Goal: Task Accomplishment & Management: Use online tool/utility

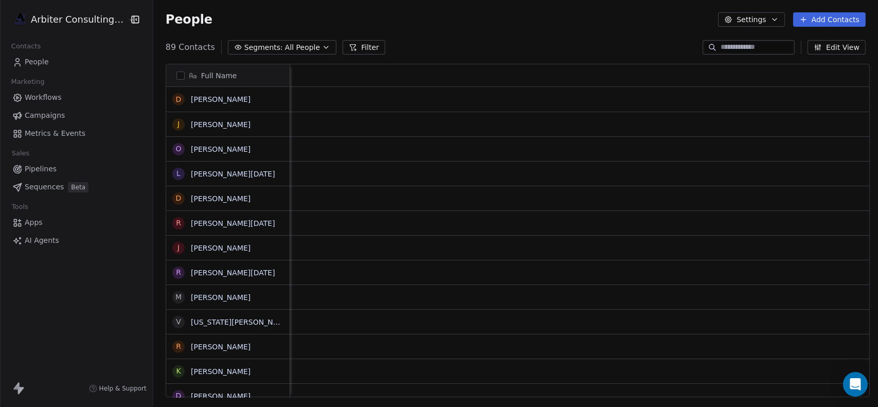
scroll to position [350, 721]
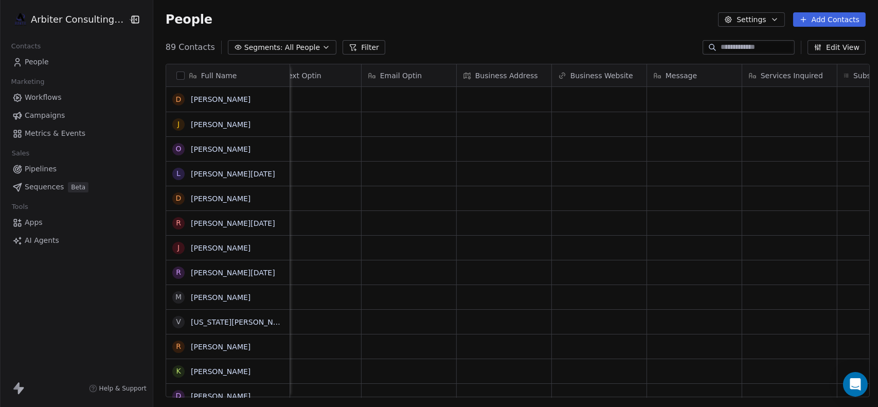
click at [43, 186] on span "Sequences" at bounding box center [44, 187] width 39 height 11
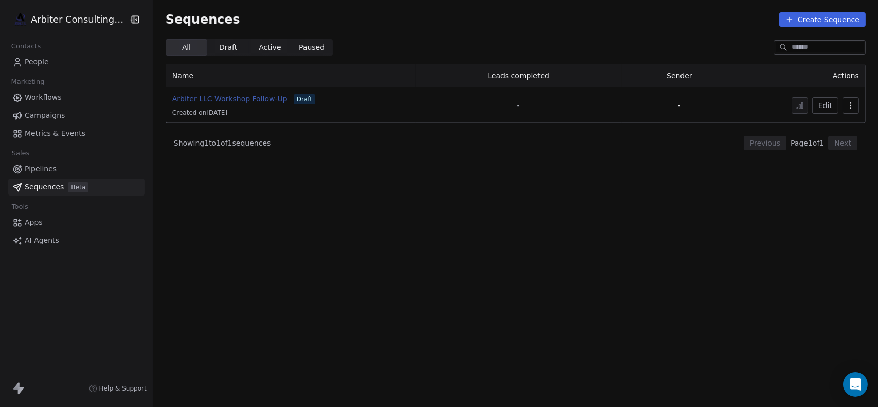
click at [254, 102] on span "Arbiter LLC Workshop Follow-Up" at bounding box center [229, 99] width 115 height 8
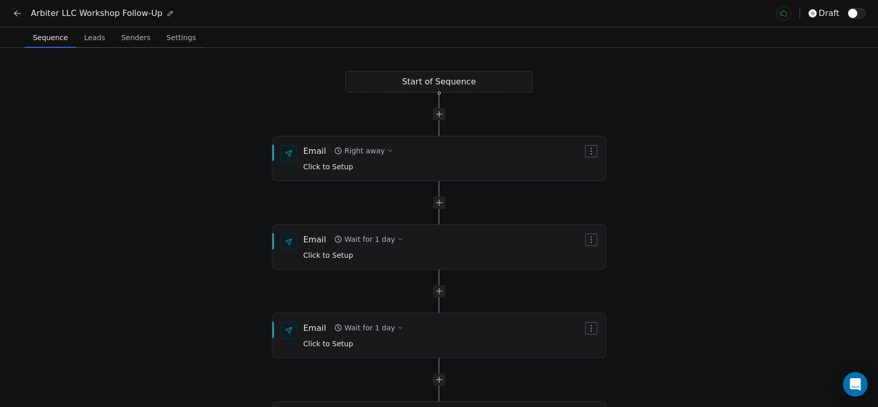
click at [453, 85] on div "Start of Sequence Email Right away Click to Setup End of Sequence Email Wait fo…" at bounding box center [439, 227] width 878 height 359
click at [440, 115] on div at bounding box center [439, 114] width 12 height 12
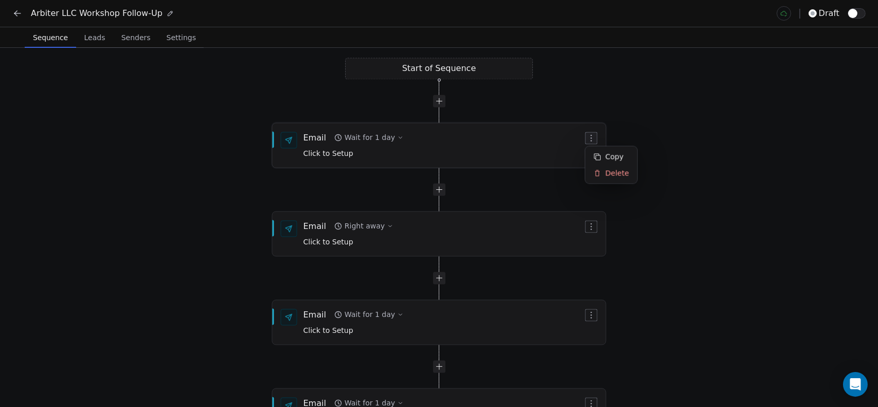
click at [592, 137] on icon "button" at bounding box center [591, 138] width 8 height 8
click at [605, 172] on div "Delete" at bounding box center [611, 173] width 48 height 16
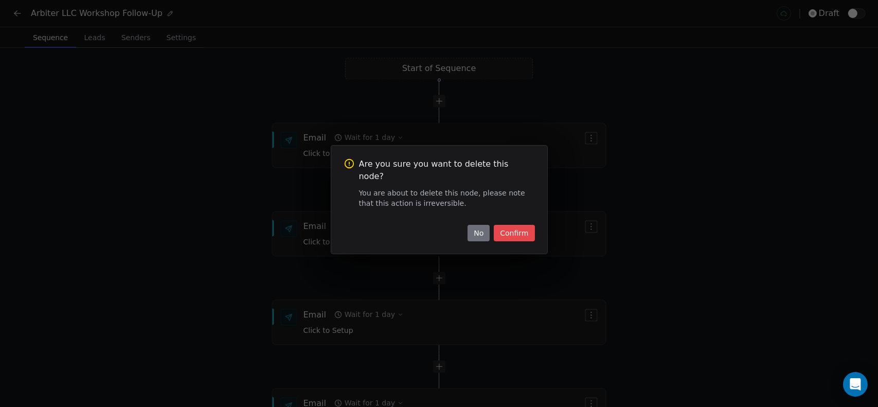
click at [523, 231] on button "Confirm" at bounding box center [514, 233] width 41 height 16
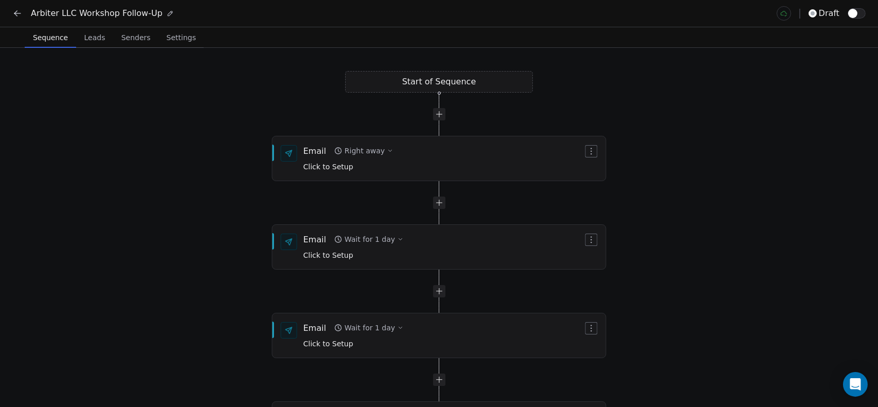
click at [16, 15] on icon at bounding box center [15, 14] width 3 height 3
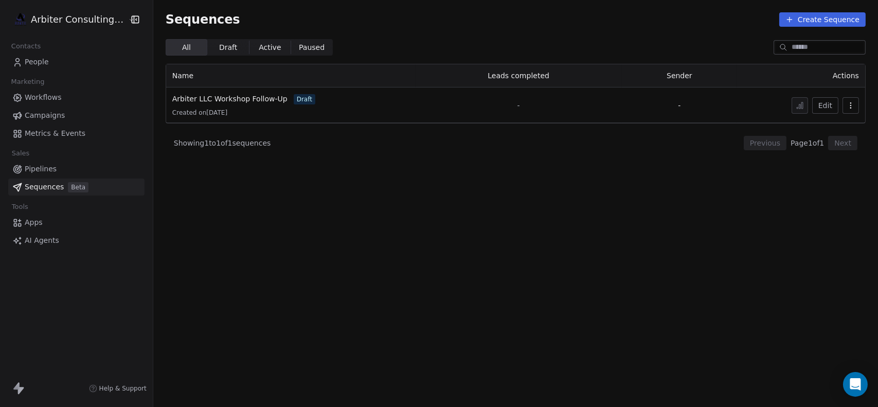
click at [53, 99] on span "Workflows" at bounding box center [43, 97] width 37 height 11
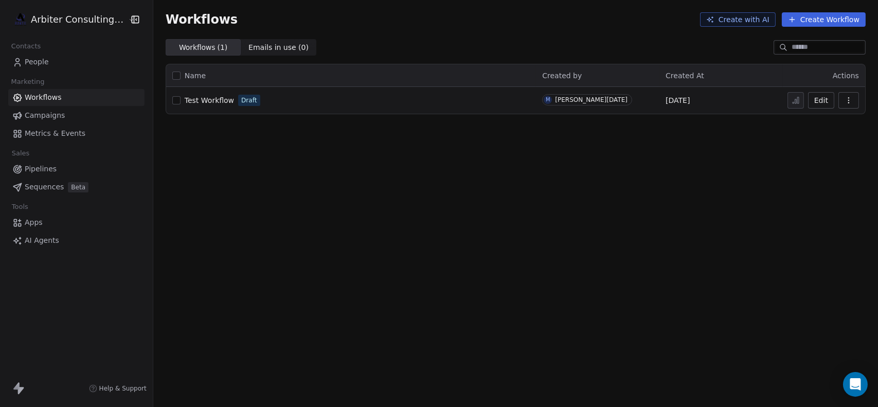
click at [215, 99] on span "Test Workflow" at bounding box center [209, 100] width 49 height 8
click at [813, 16] on button "Create Workflow" at bounding box center [824, 19] width 84 height 14
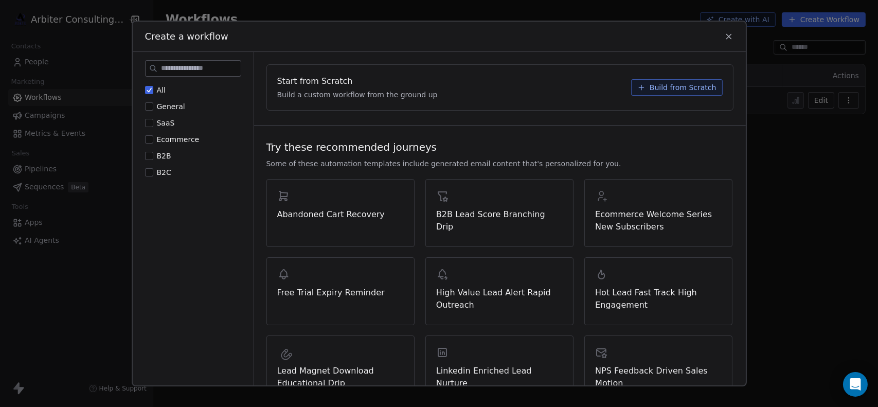
click at [682, 86] on span "Build from Scratch" at bounding box center [683, 87] width 67 height 10
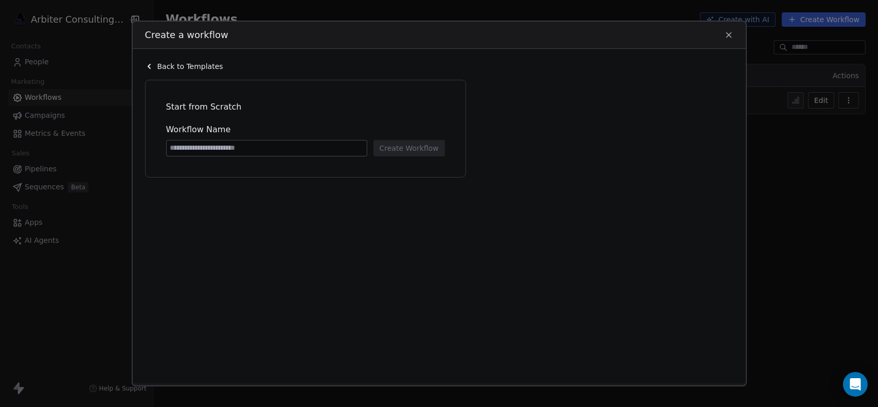
click at [265, 144] on input at bounding box center [267, 147] width 200 height 15
type input "*"
type input "**********"
click at [399, 145] on button "Create Workflow" at bounding box center [409, 148] width 72 height 16
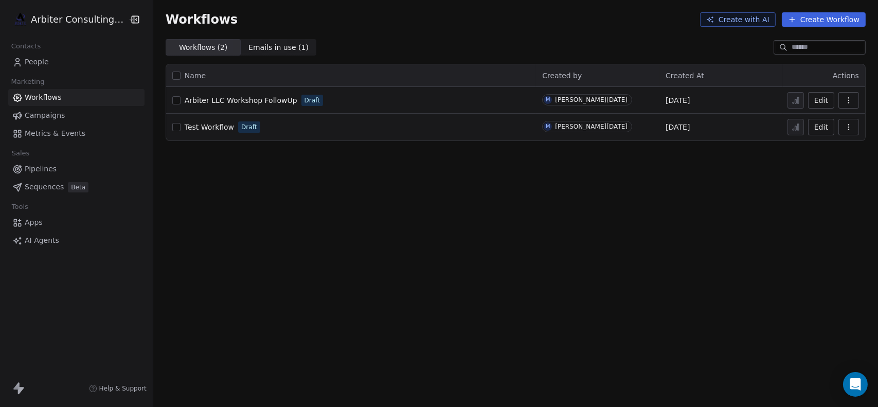
click at [206, 129] on span "Test Workflow" at bounding box center [209, 127] width 49 height 8
